Goal: Information Seeking & Learning: Learn about a topic

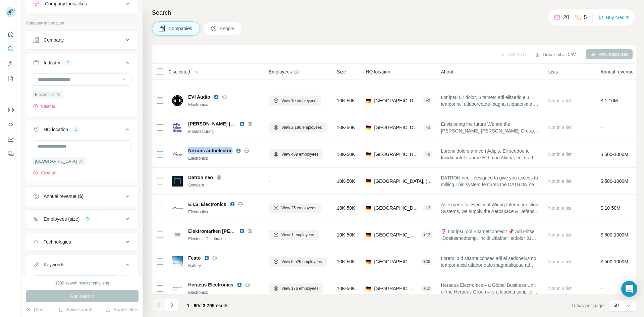
scroll to position [483, 0]
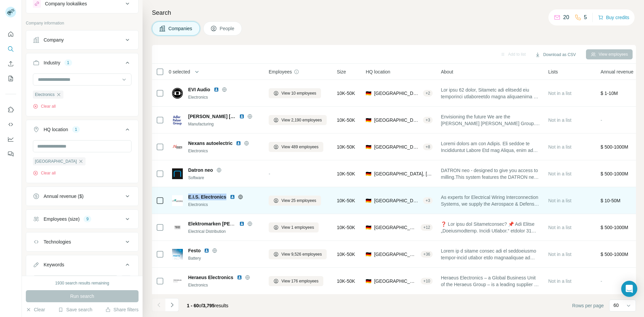
drag, startPoint x: 225, startPoint y: 197, endPoint x: 188, endPoint y: 196, distance: 37.2
click at [188, 196] on span "E.I.S. Electronics" at bounding box center [207, 196] width 38 height 7
copy span "E.I.S. Electronics"
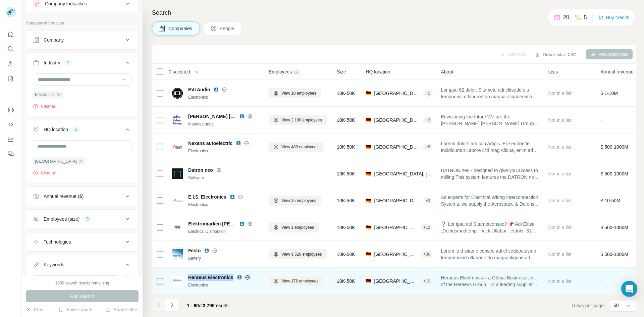
drag, startPoint x: 232, startPoint y: 277, endPoint x: 188, endPoint y: 272, distance: 44.8
click at [188, 272] on div "Heraeus Electronics Electronics" at bounding box center [216, 281] width 89 height 18
copy span "Heraeus Electronics"
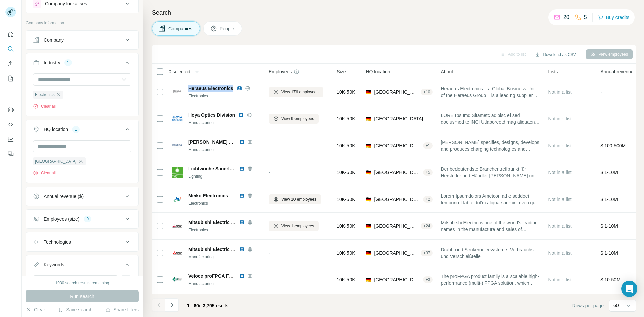
scroll to position [679, 0]
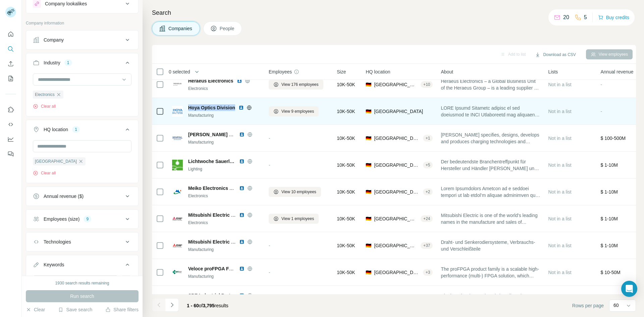
drag, startPoint x: 188, startPoint y: 108, endPoint x: 236, endPoint y: 108, distance: 47.6
click at [236, 108] on div "Hoya Optics Division" at bounding box center [224, 107] width 72 height 7
copy span "Hoya Optics Division"
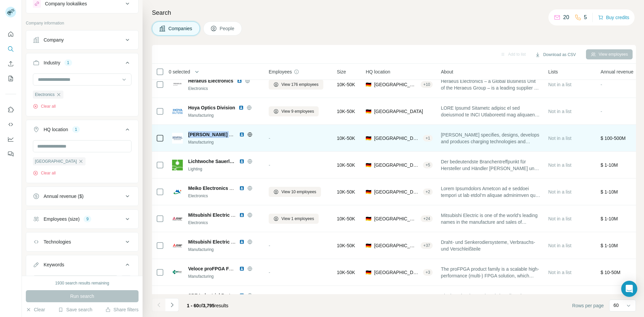
drag, startPoint x: 188, startPoint y: 133, endPoint x: 230, endPoint y: 134, distance: 42.3
click at [230, 134] on span "[PERSON_NAME] Charging Solutions International" at bounding box center [244, 134] width 113 height 5
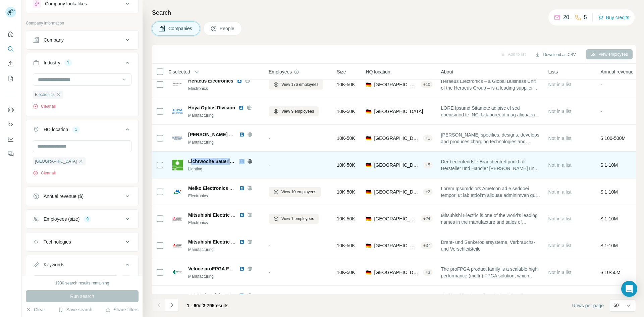
drag, startPoint x: 189, startPoint y: 161, endPoint x: 240, endPoint y: 161, distance: 50.6
click at [240, 161] on div "Lichtwoche Sauerland" at bounding box center [224, 161] width 72 height 7
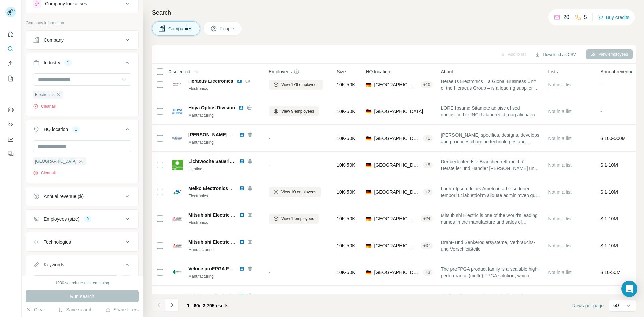
click at [284, 30] on div "Companies People" at bounding box center [394, 28] width 484 height 14
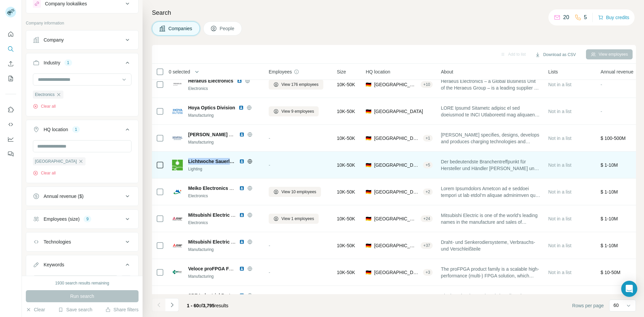
drag, startPoint x: 188, startPoint y: 160, endPoint x: 234, endPoint y: 156, distance: 46.2
click at [234, 156] on div "Lichtwoche Sauerland Lighting" at bounding box center [216, 165] width 89 height 18
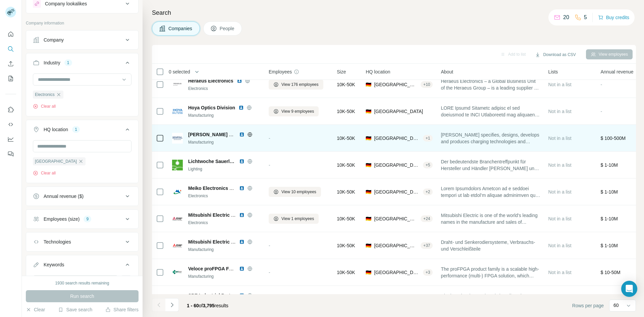
click at [209, 150] on td "[PERSON_NAME] Charging Solutions International Manufacturing" at bounding box center [216, 138] width 97 height 27
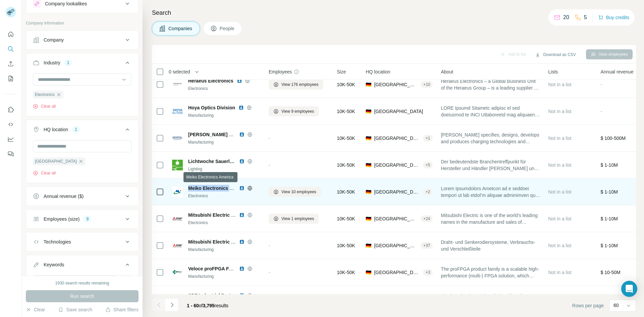
drag, startPoint x: 190, startPoint y: 187, endPoint x: 233, endPoint y: 186, distance: 43.6
click at [233, 186] on span "Meiko Electronics America" at bounding box center [218, 187] width 60 height 5
copy span "Meiko Electronics A"
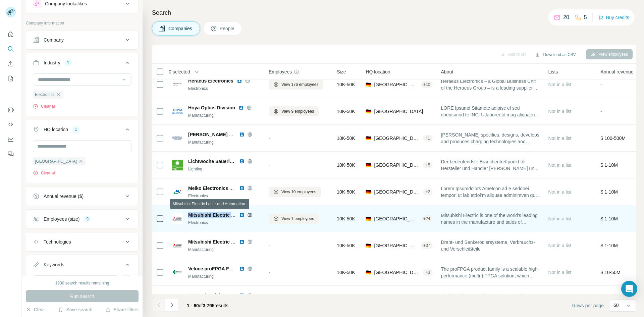
drag, startPoint x: 188, startPoint y: 214, endPoint x: 234, endPoint y: 216, distance: 46.3
click at [234, 216] on span "Mitsubishi Electric Laser and Automation" at bounding box center [234, 214] width 92 height 5
copy span "Mitsubishi Electric L"
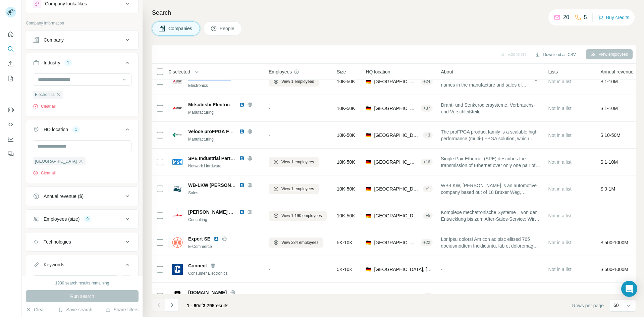
scroll to position [826, 0]
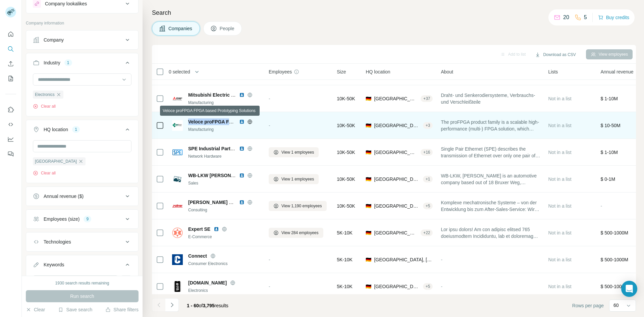
drag, startPoint x: 189, startPoint y: 121, endPoint x: 234, endPoint y: 123, distance: 44.6
click at [234, 123] on span "Veloce proFPGA FPGA based Prototyping Solutions" at bounding box center [246, 121] width 116 height 5
copy span "Veloce proFPGA FPG"
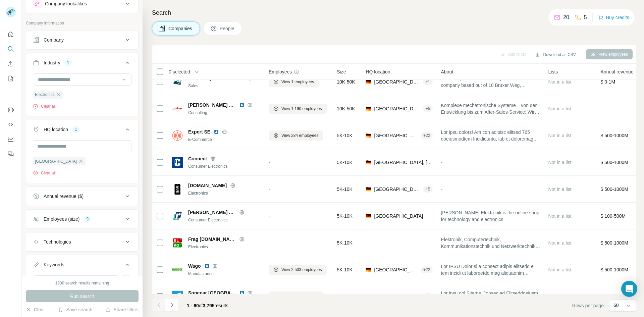
scroll to position [896, 0]
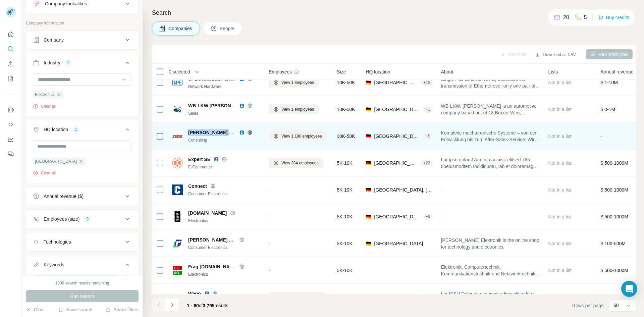
drag, startPoint x: 188, startPoint y: 131, endPoint x: 230, endPoint y: 132, distance: 42.6
click at [230, 132] on div "[PERSON_NAME] Elektronik AG Consulting" at bounding box center [216, 136] width 89 height 14
copy span "[PERSON_NAME] Elektronik"
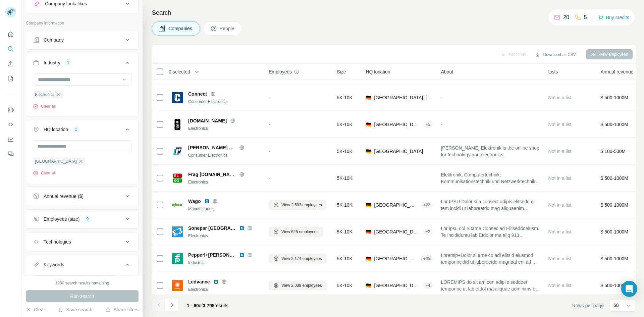
scroll to position [993, 0]
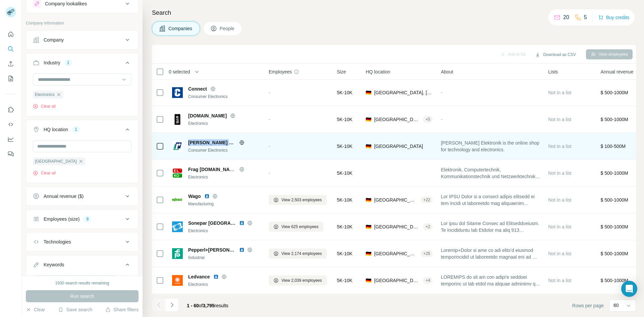
drag, startPoint x: 230, startPoint y: 142, endPoint x: 187, endPoint y: 142, distance: 42.9
click at [187, 142] on div "[PERSON_NAME] Elektronik Consumer Electronics" at bounding box center [216, 146] width 89 height 14
copy span "[PERSON_NAME] Elektronik"
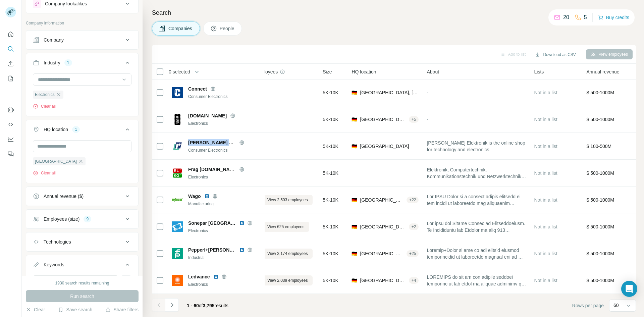
scroll to position [993, 9]
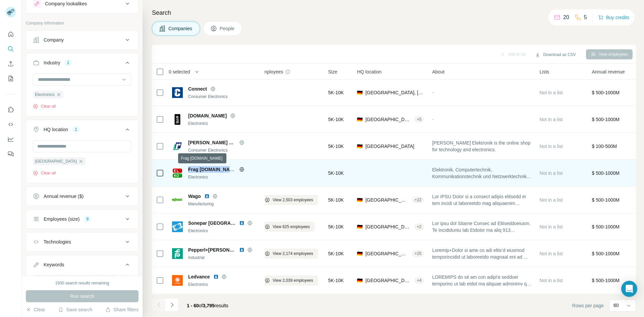
drag, startPoint x: 188, startPoint y: 170, endPoint x: 232, endPoint y: 169, distance: 43.9
click at [232, 169] on span "Frag [DOMAIN_NAME]" at bounding box center [213, 169] width 50 height 5
copy span "Frag Elektronik-Ko"
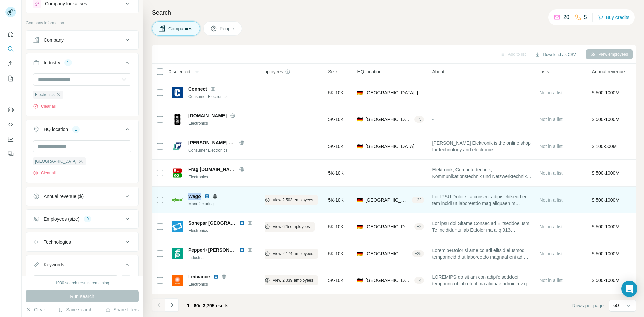
drag, startPoint x: 200, startPoint y: 195, endPoint x: 190, endPoint y: 195, distance: 10.4
click at [190, 195] on span "Wago" at bounding box center [194, 196] width 13 height 7
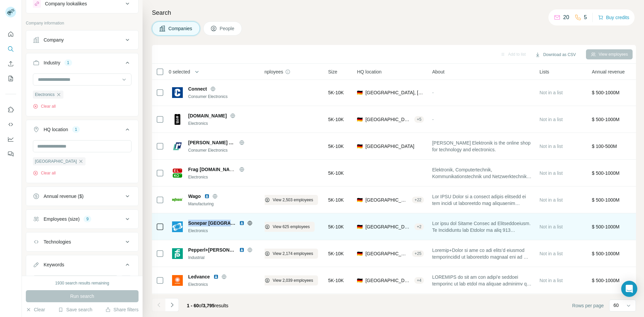
drag, startPoint x: 189, startPoint y: 222, endPoint x: 236, endPoint y: 220, distance: 47.0
click at [236, 220] on div "Sonepar [GEOGRAPHIC_DATA]" at bounding box center [224, 223] width 72 height 7
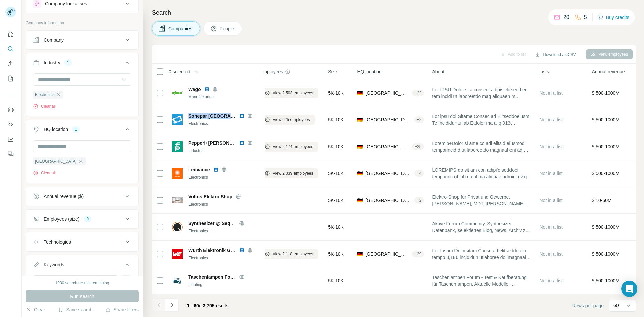
scroll to position [1110, 9]
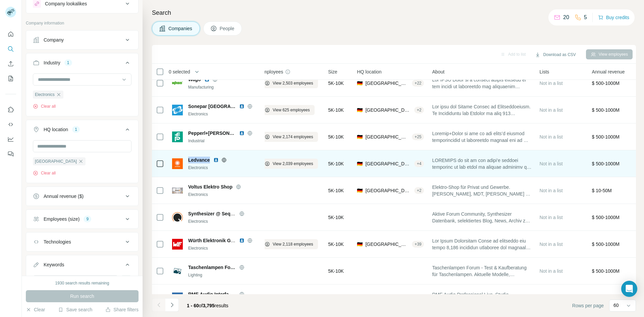
drag, startPoint x: 188, startPoint y: 159, endPoint x: 209, endPoint y: 160, distance: 21.5
click at [209, 160] on div "Ledvance Electronics" at bounding box center [216, 164] width 89 height 14
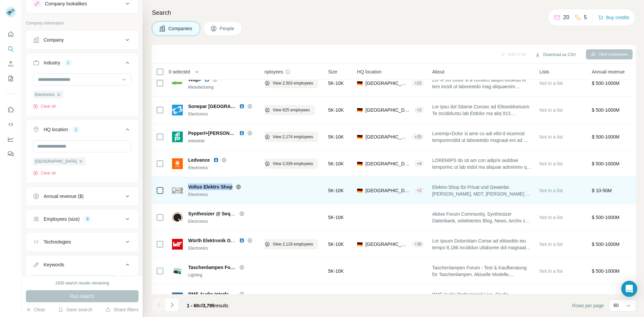
drag, startPoint x: 231, startPoint y: 186, endPoint x: 189, endPoint y: 183, distance: 41.6
click at [189, 183] on span "Voltus Elektro Shop" at bounding box center [210, 186] width 44 height 7
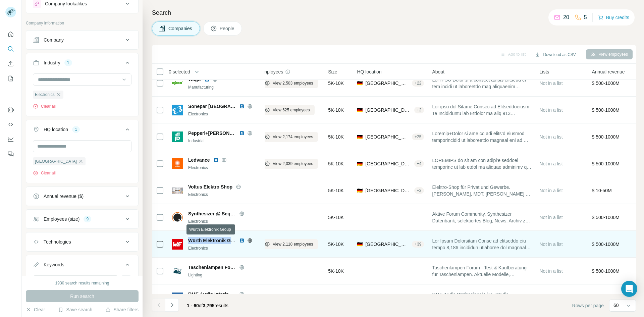
drag, startPoint x: 188, startPoint y: 239, endPoint x: 232, endPoint y: 240, distance: 43.9
click at [232, 240] on span "Würth Elektronik Group" at bounding box center [214, 240] width 53 height 5
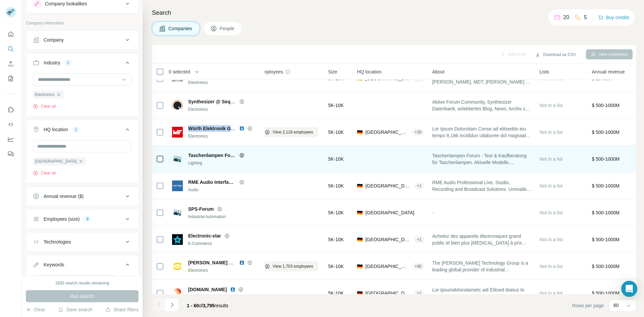
scroll to position [1222, 9]
drag, startPoint x: 188, startPoint y: 153, endPoint x: 238, endPoint y: 155, distance: 50.6
click at [238, 155] on div "Taschenlampen Forum Lighting" at bounding box center [216, 159] width 89 height 14
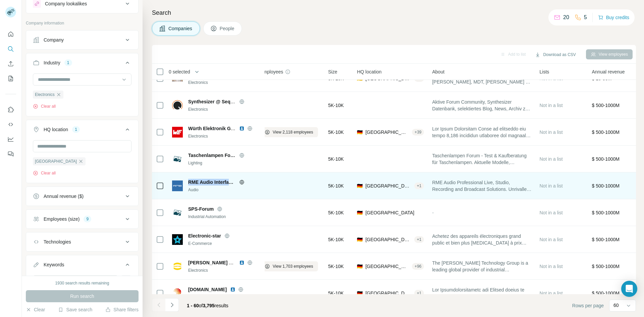
drag, startPoint x: 189, startPoint y: 181, endPoint x: 236, endPoint y: 182, distance: 46.9
click at [236, 182] on div "RME Audio Interfaces" at bounding box center [224, 182] width 72 height 7
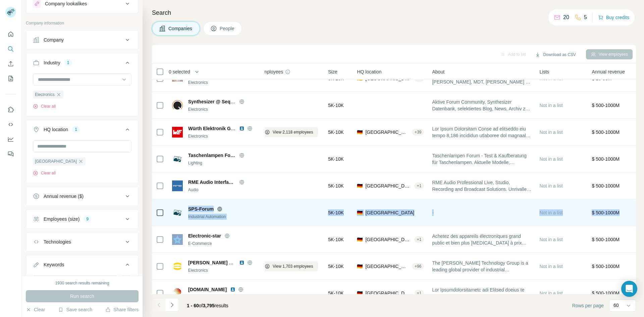
drag, startPoint x: 188, startPoint y: 237, endPoint x: 189, endPoint y: 212, distance: 24.5
click at [0, 0] on tbody "Dräxlmaier Group Electric Vehicle View 9,845 employees 50K-100K 🇩🇪 [GEOGRAPHIC_…" at bounding box center [0, 0] width 0 height 0
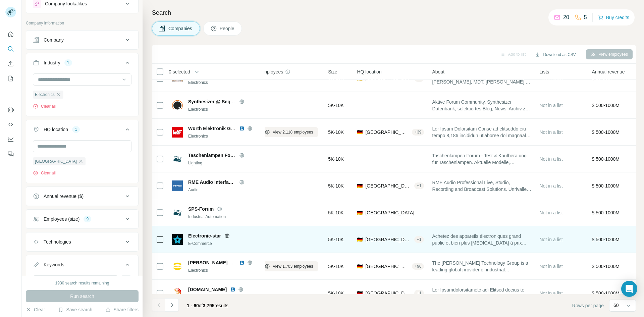
click at [238, 246] on div "E-Commerce" at bounding box center [224, 243] width 72 height 6
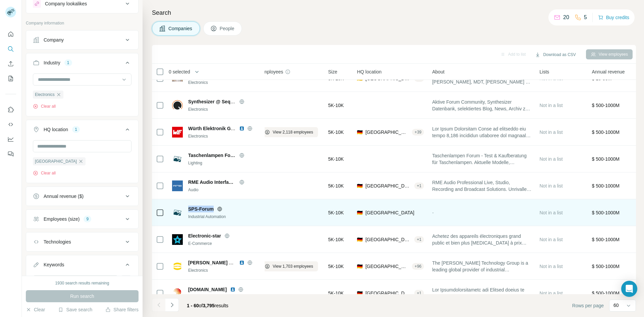
drag, startPoint x: 188, startPoint y: 208, endPoint x: 213, endPoint y: 209, distance: 24.1
click at [213, 209] on span "SPS-Forum" at bounding box center [200, 209] width 25 height 7
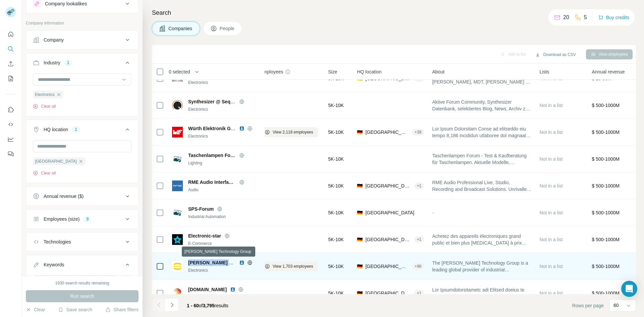
drag, startPoint x: 188, startPoint y: 263, endPoint x: 231, endPoint y: 264, distance: 42.9
click at [231, 264] on div "[PERSON_NAME] Technology Group Electronics" at bounding box center [216, 266] width 89 height 14
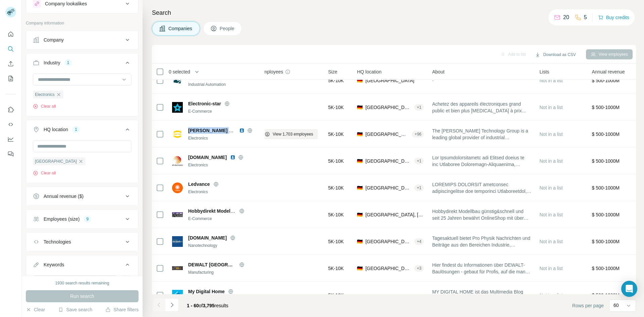
scroll to position [1351, 9]
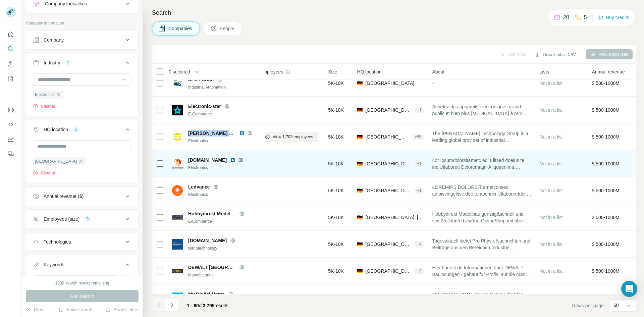
drag, startPoint x: 188, startPoint y: 159, endPoint x: 228, endPoint y: 160, distance: 39.2
click at [227, 160] on span "[DOMAIN_NAME]" at bounding box center [207, 160] width 39 height 7
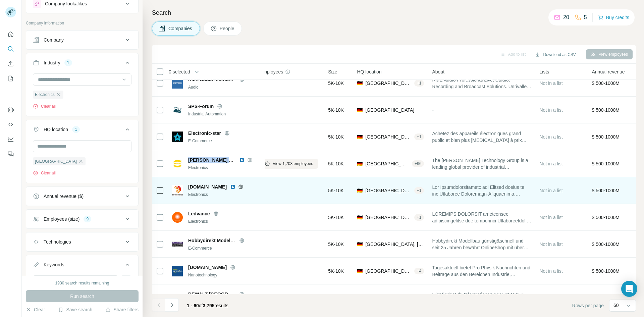
scroll to position [1318, 9]
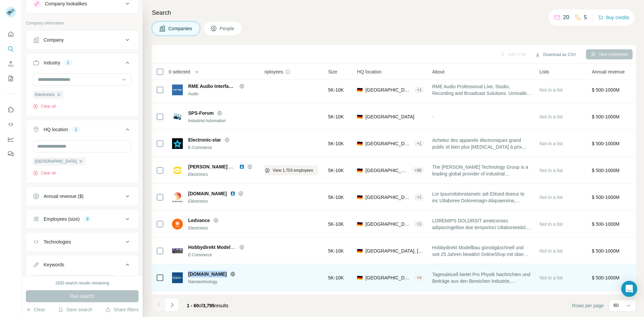
click at [221, 274] on div "[DOMAIN_NAME]" at bounding box center [224, 274] width 72 height 7
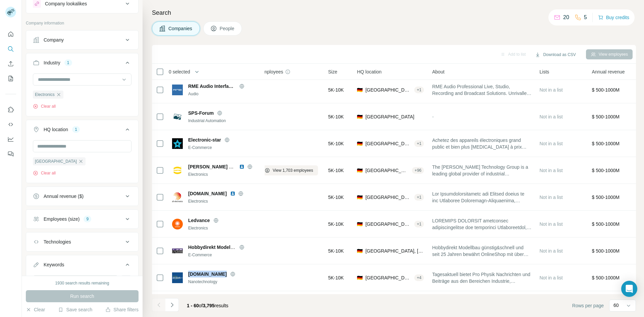
scroll to position [1398, 9]
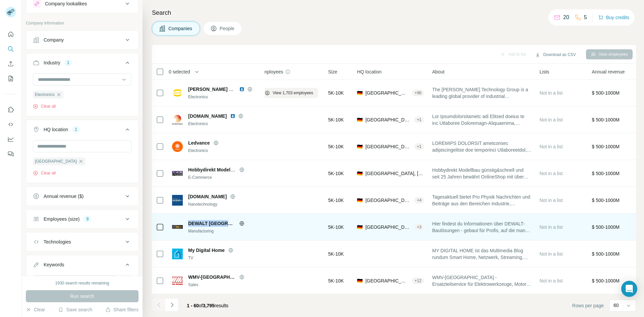
drag, startPoint x: 189, startPoint y: 220, endPoint x: 236, endPoint y: 220, distance: 46.9
click at [236, 220] on div "DEWALT [GEOGRAPHIC_DATA]" at bounding box center [224, 223] width 72 height 7
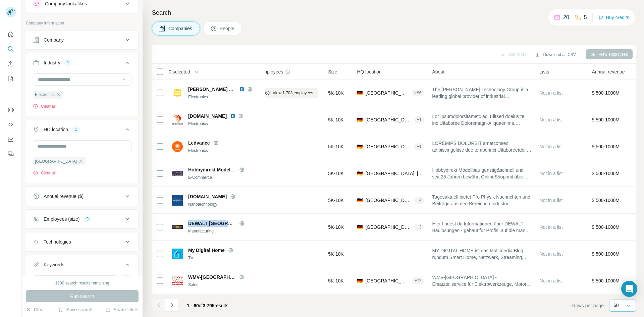
click at [620, 303] on div "60" at bounding box center [621, 305] width 17 height 7
click at [548, 300] on footer "1 - 60 of 3,795 results Rows per page 60" at bounding box center [394, 305] width 484 height 23
click at [171, 305] on icon "Navigate to next page" at bounding box center [172, 304] width 7 height 7
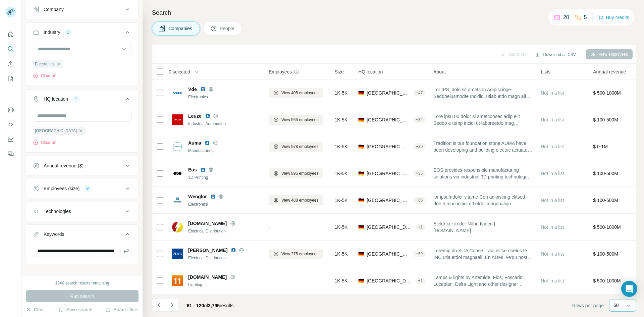
scroll to position [61, 0]
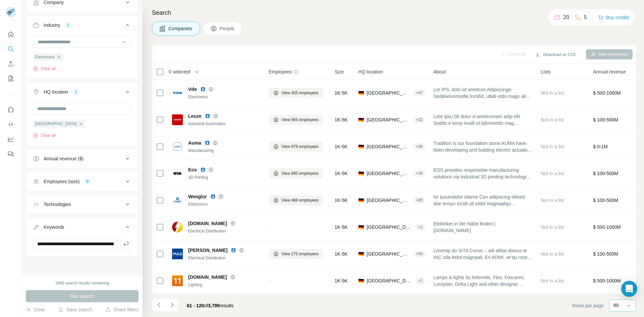
click at [124, 179] on icon at bounding box center [127, 181] width 8 height 8
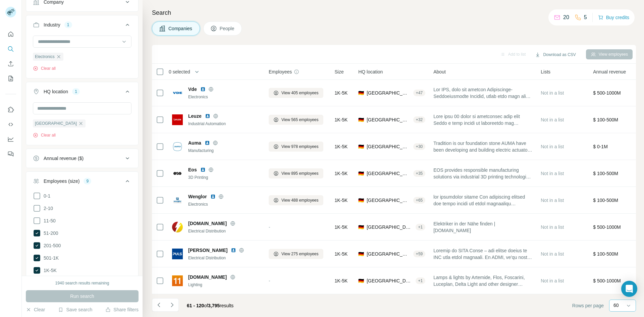
click at [123, 183] on icon at bounding box center [127, 181] width 8 height 8
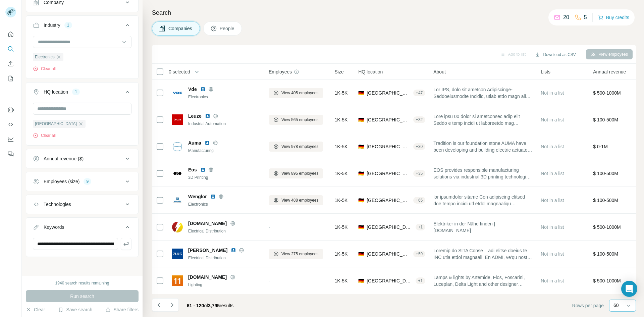
click at [123, 181] on icon at bounding box center [127, 181] width 8 height 8
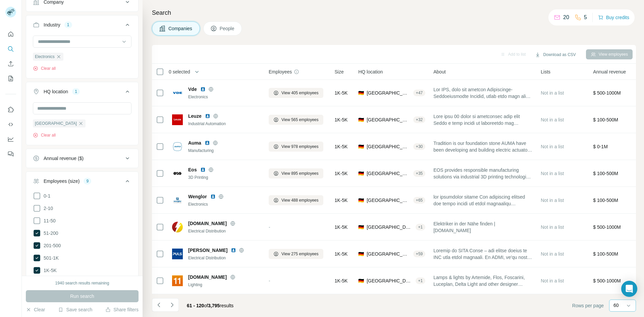
click at [294, 27] on div "Companies People" at bounding box center [394, 28] width 484 height 14
click at [123, 26] on icon at bounding box center [127, 25] width 8 height 8
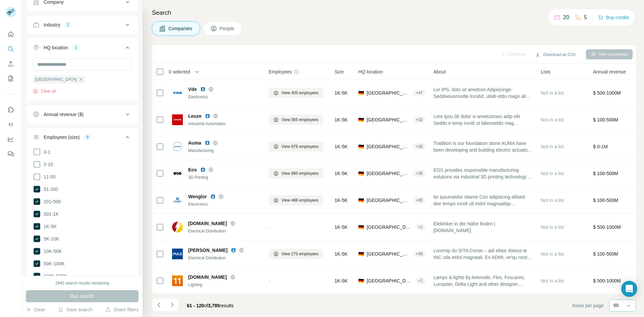
click at [123, 139] on icon at bounding box center [127, 137] width 8 height 8
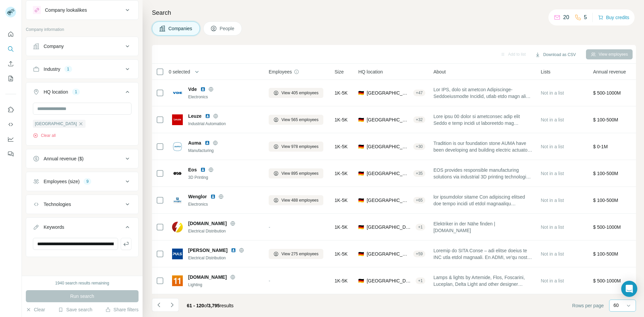
scroll to position [17, 0]
